Goal: Communication & Community: Participate in discussion

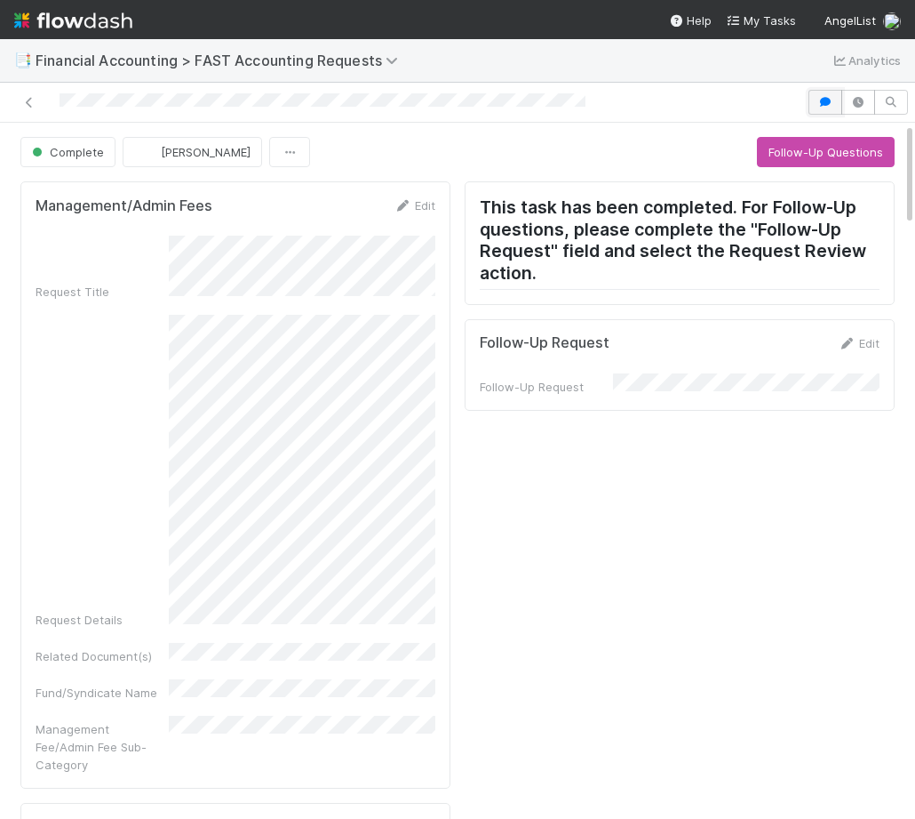
click at [822, 99] on icon "button" at bounding box center [826, 102] width 18 height 11
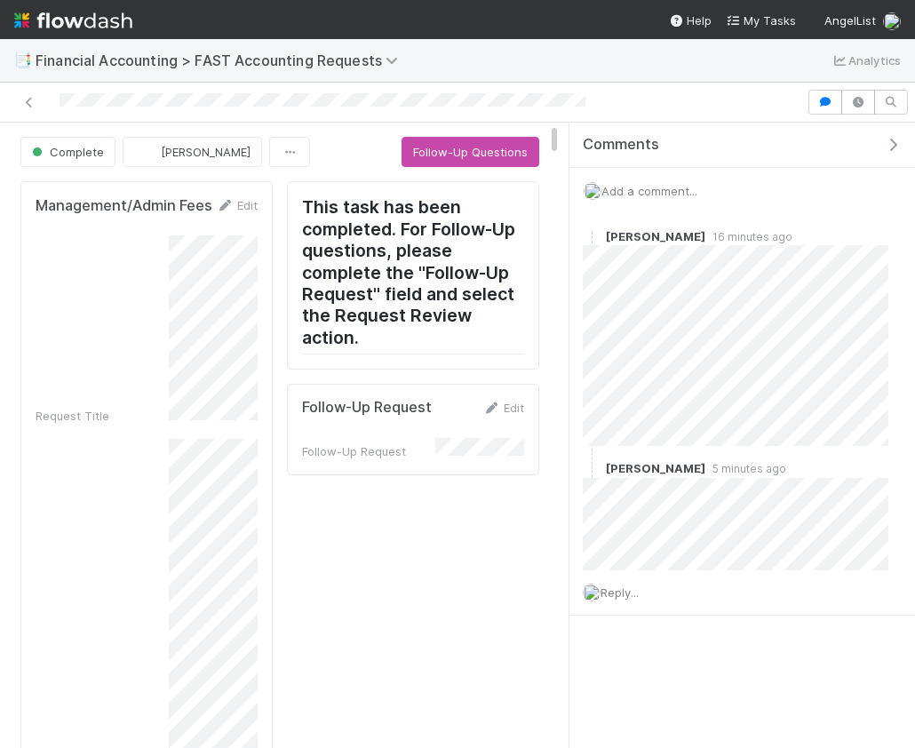
drag, startPoint x: 257, startPoint y: 7, endPoint x: 163, endPoint y: 7, distance: 94.2
click at [163, 7] on nav "Help My Tasks AngelList" at bounding box center [457, 19] width 915 height 39
click at [642, 194] on span "Add a comment..." at bounding box center [650, 191] width 96 height 14
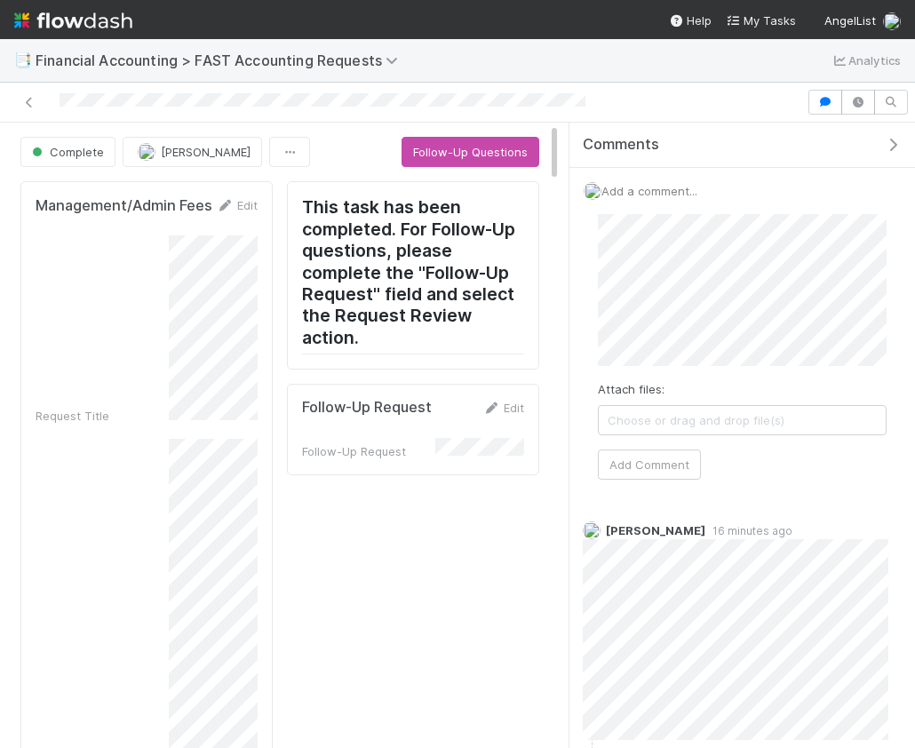
click at [626, 494] on div "Add a comment... Attach files: Choose or drag and drop file(s) Add Comment" at bounding box center [743, 338] width 346 height 340
click at [637, 467] on button "Add Comment" at bounding box center [649, 465] width 103 height 30
